Goal: Transaction & Acquisition: Purchase product/service

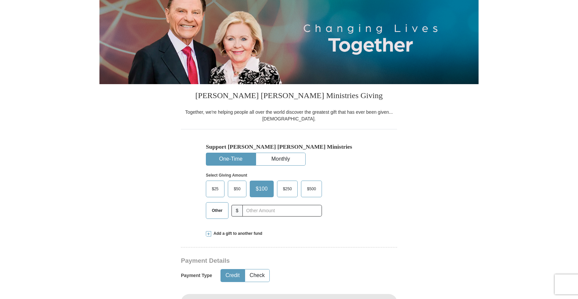
scroll to position [133, 0]
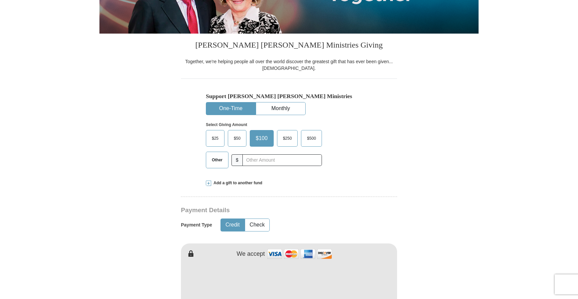
click at [220, 162] on span "Other" at bounding box center [217, 160] width 17 height 10
click at [0, 0] on input "Other" at bounding box center [0, 0] width 0 height 0
click at [250, 160] on input "text" at bounding box center [282, 160] width 74 height 12
type input "5.00"
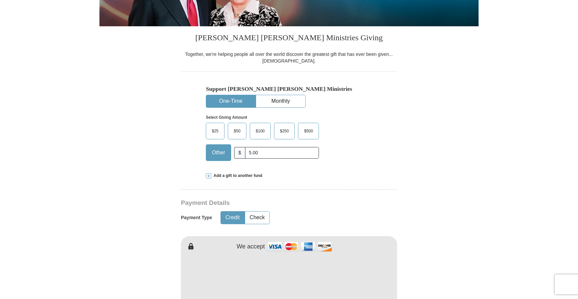
scroll to position [0, 0]
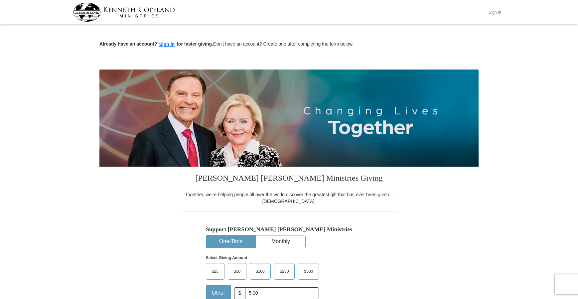
click at [492, 10] on button "Sign In" at bounding box center [495, 12] width 20 height 10
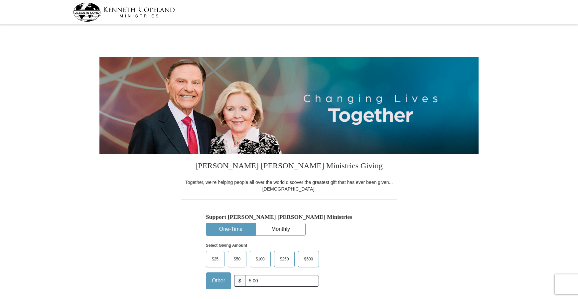
select select "[GEOGRAPHIC_DATA]"
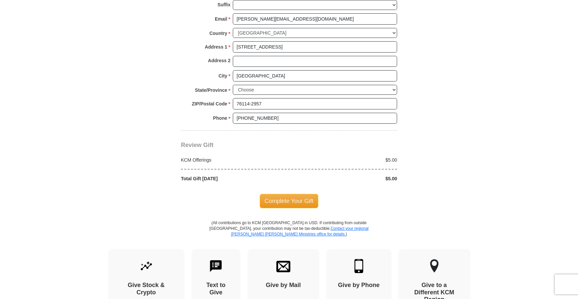
scroll to position [499, 0]
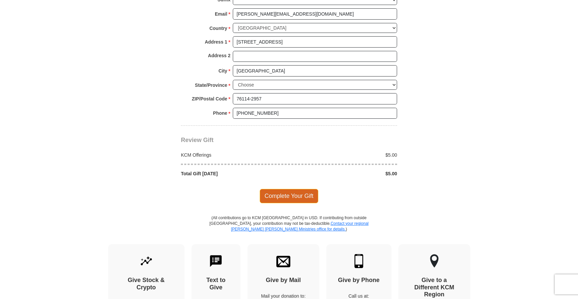
click at [285, 190] on span "Complete Your Gift" at bounding box center [289, 196] width 59 height 14
